Goal: Information Seeking & Learning: Compare options

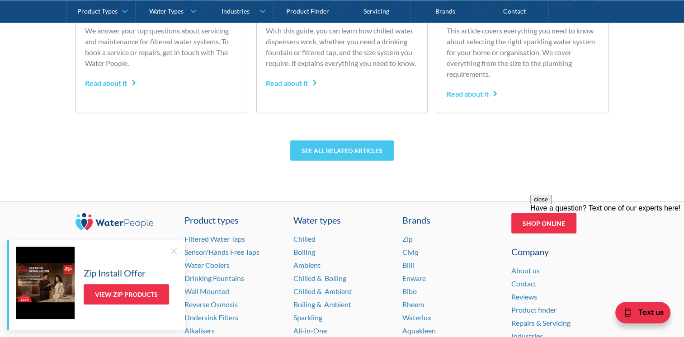
scroll to position [2136, 0]
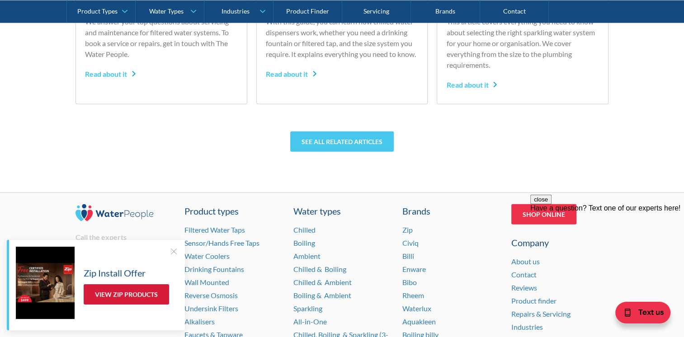
click at [116, 290] on link "View Zip Products" at bounding box center [126, 294] width 85 height 20
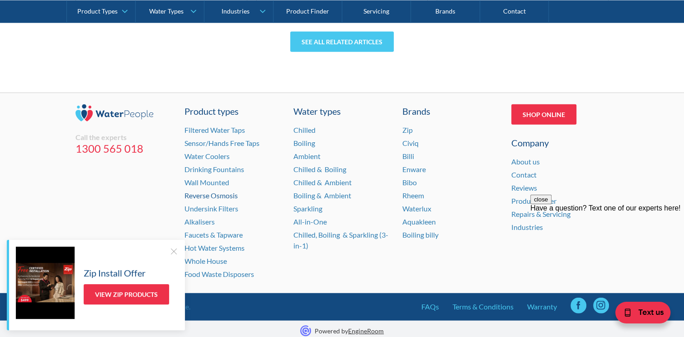
scroll to position [2239, 0]
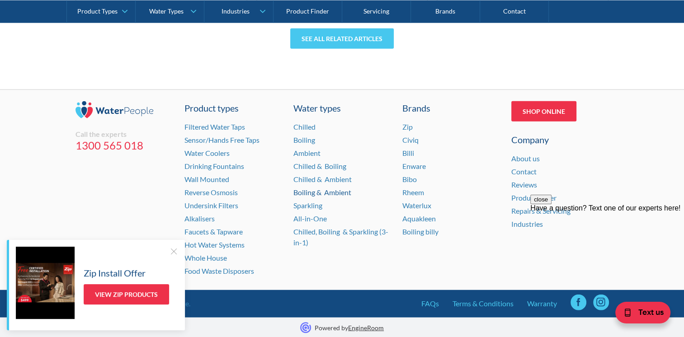
click at [305, 192] on link "Boiling & Ambient" at bounding box center [322, 192] width 58 height 9
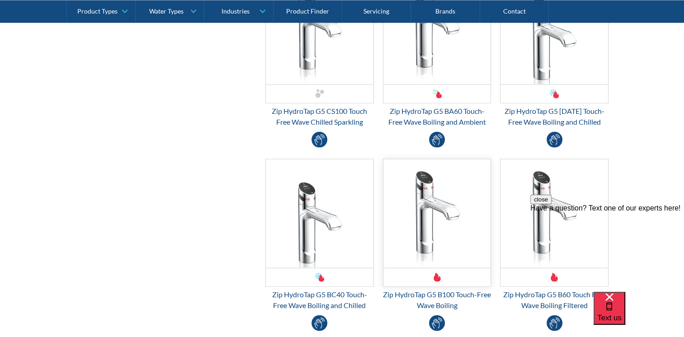
scroll to position [1807, 0]
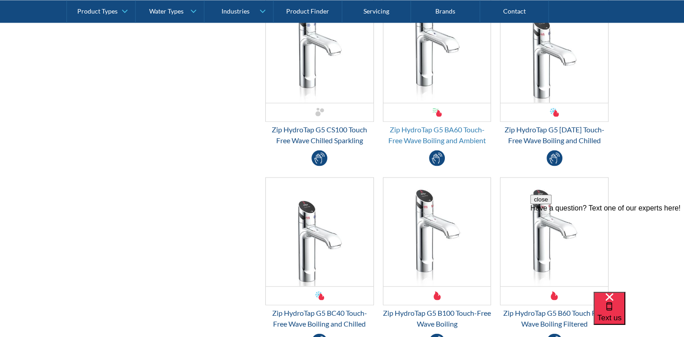
click at [423, 131] on div "Zip HydroTap G5 BA60 Touch-Free Wave Boiling and Ambient" at bounding box center [437, 135] width 108 height 22
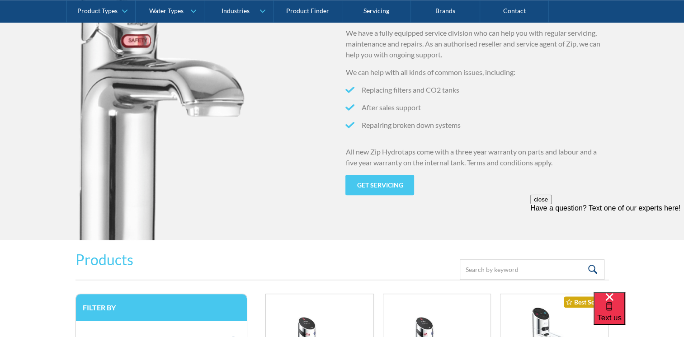
scroll to position [1084, 0]
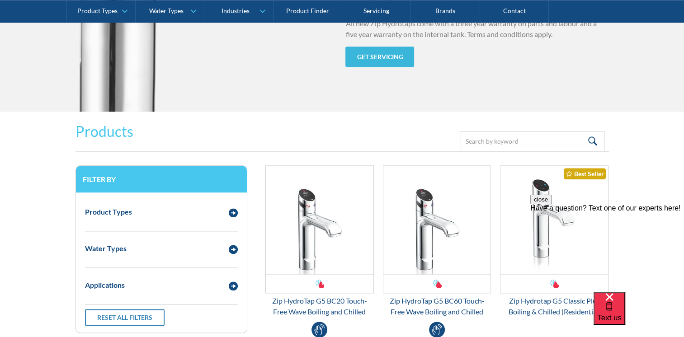
click at [383, 53] on link "Get servicing" at bounding box center [379, 57] width 69 height 20
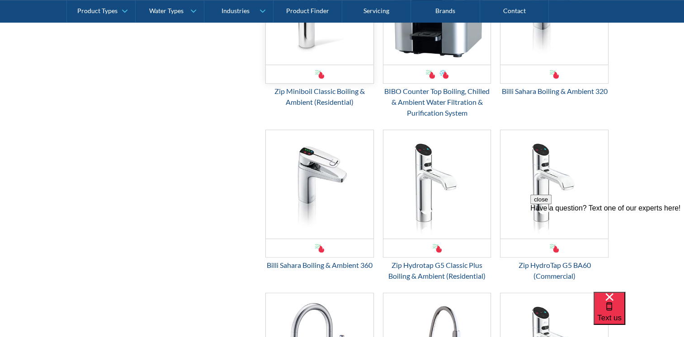
scroll to position [497, 0]
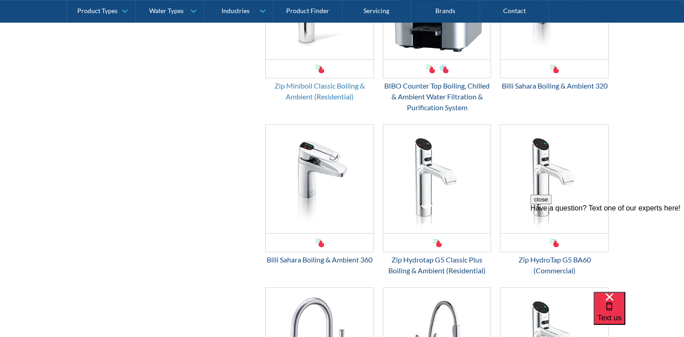
click at [301, 90] on div "Zip Miniboil Classic Boiling & Ambient (Residential)" at bounding box center [319, 91] width 108 height 22
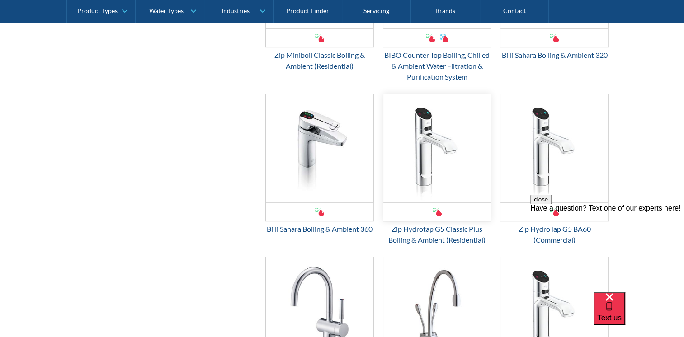
scroll to position [542, 0]
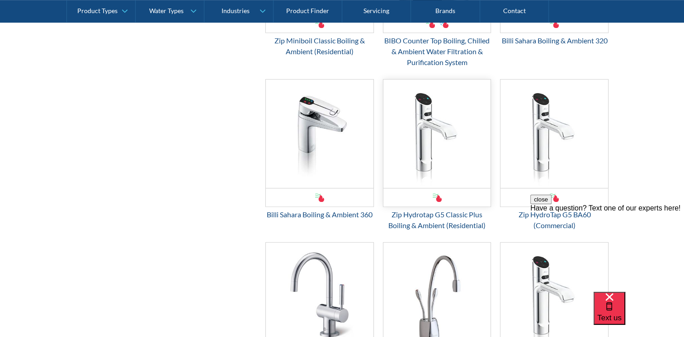
click at [442, 114] on img "Email Form 3" at bounding box center [437, 134] width 108 height 108
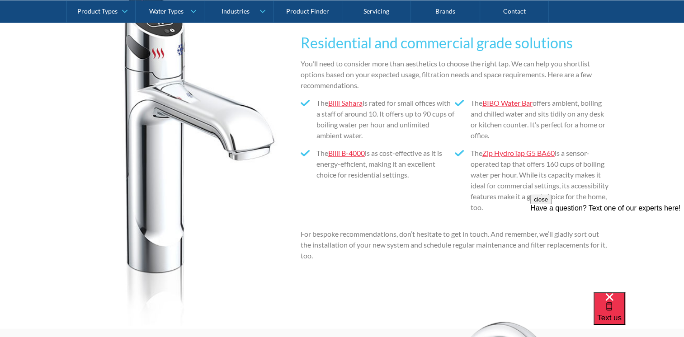
scroll to position [2218, 0]
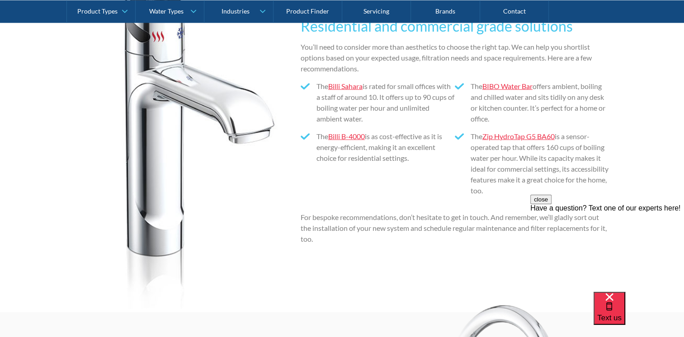
click at [349, 84] on link "Billi Sahara" at bounding box center [345, 86] width 34 height 9
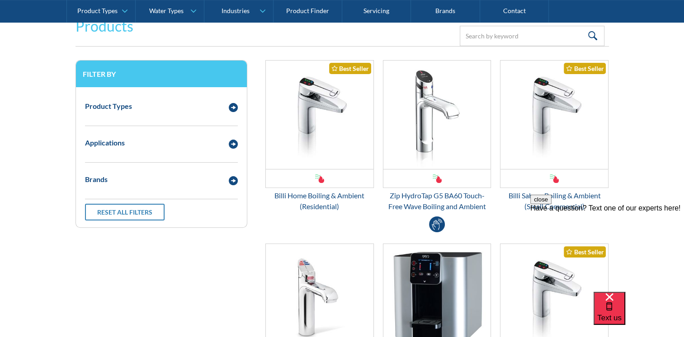
scroll to position [185, 0]
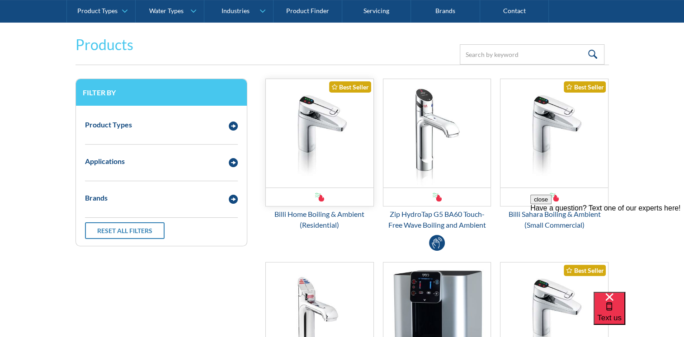
click at [318, 154] on img "Email Form 3" at bounding box center [320, 133] width 108 height 108
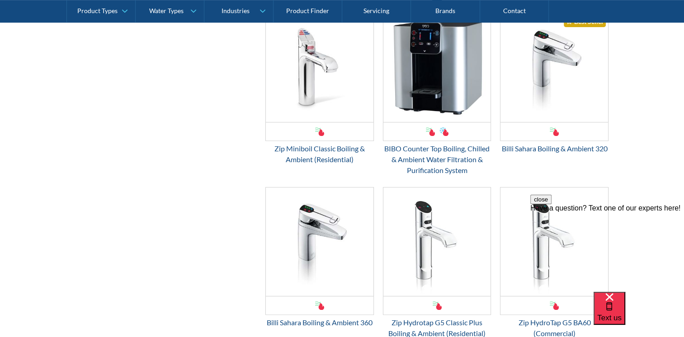
scroll to position [456, 0]
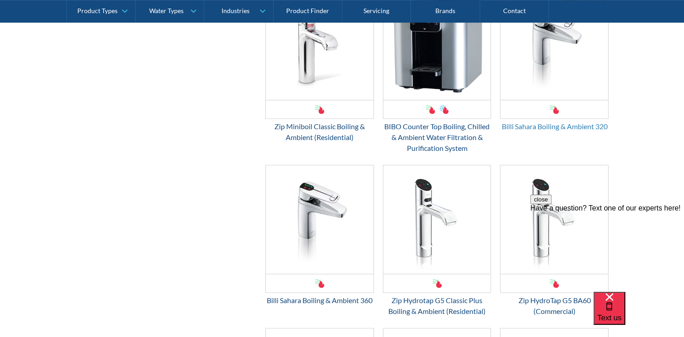
click at [554, 126] on div "Billi Sahara Boiling & Ambient 320" at bounding box center [554, 126] width 108 height 11
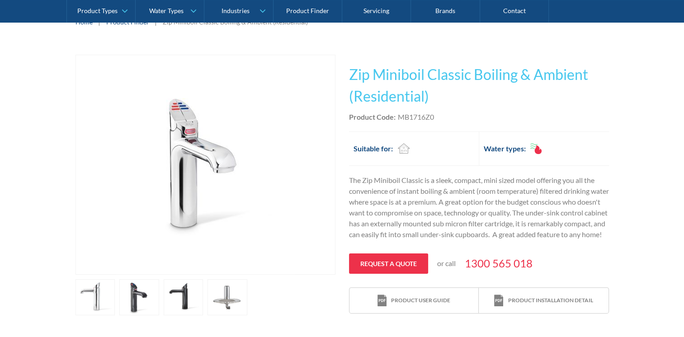
scroll to position [136, 0]
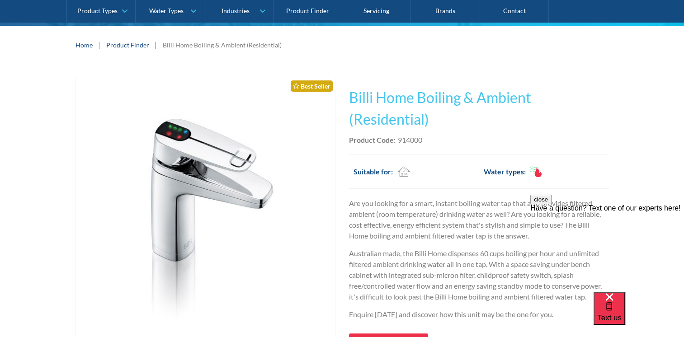
scroll to position [126, 0]
